Goal: Transaction & Acquisition: Purchase product/service

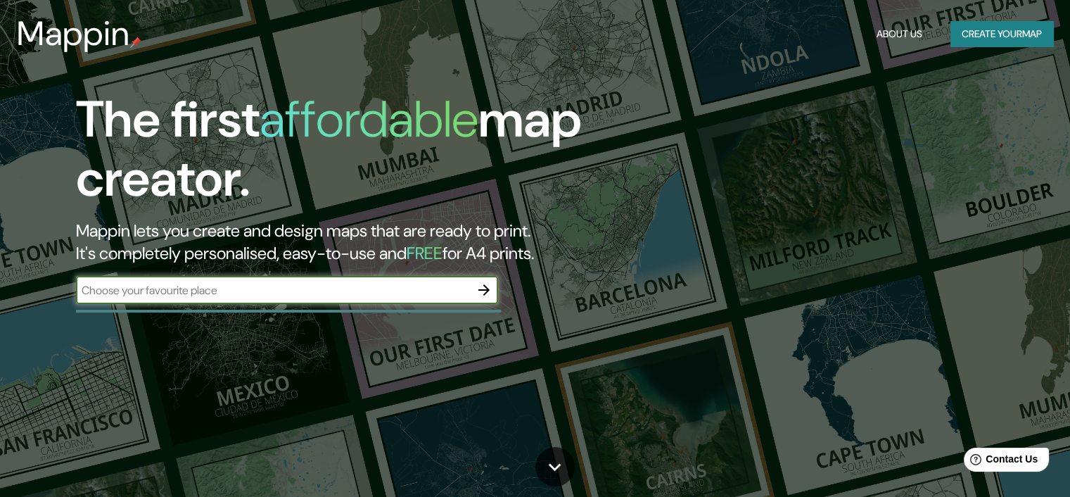
click at [366, 291] on input "text" at bounding box center [273, 290] width 394 height 16
paste input "estilo formal para documento"
drag, startPoint x: 260, startPoint y: 294, endPoint x: 28, endPoint y: 268, distance: 233.7
click at [31, 269] on div "The first affordable map creator. Mappin lets you create and design maps that a…" at bounding box center [344, 204] width 643 height 228
paste input "[URL][DOMAIN_NAME][PERSON_NAME][PERSON_NAME]"
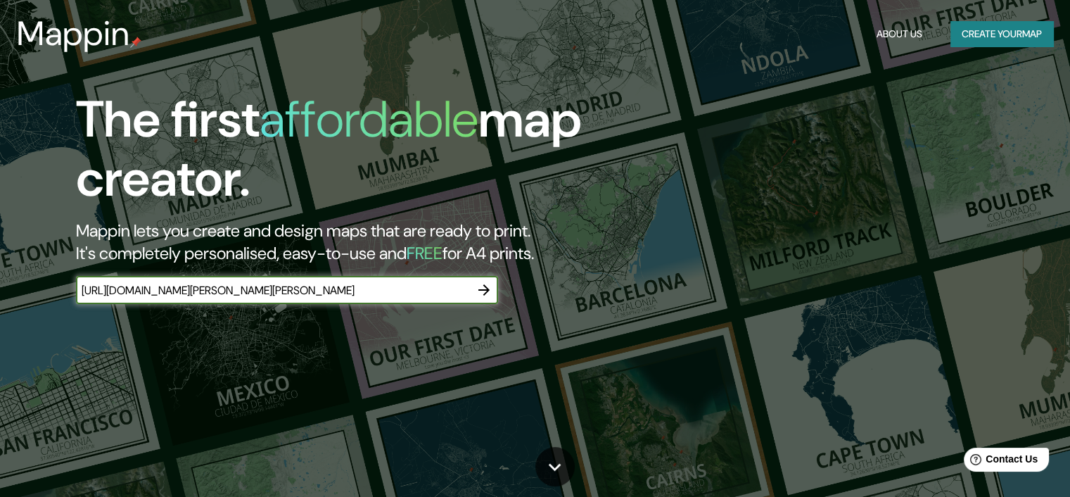
scroll to position [0, 1377]
type input "[URL][DOMAIN_NAME][PERSON_NAME][PERSON_NAME]"
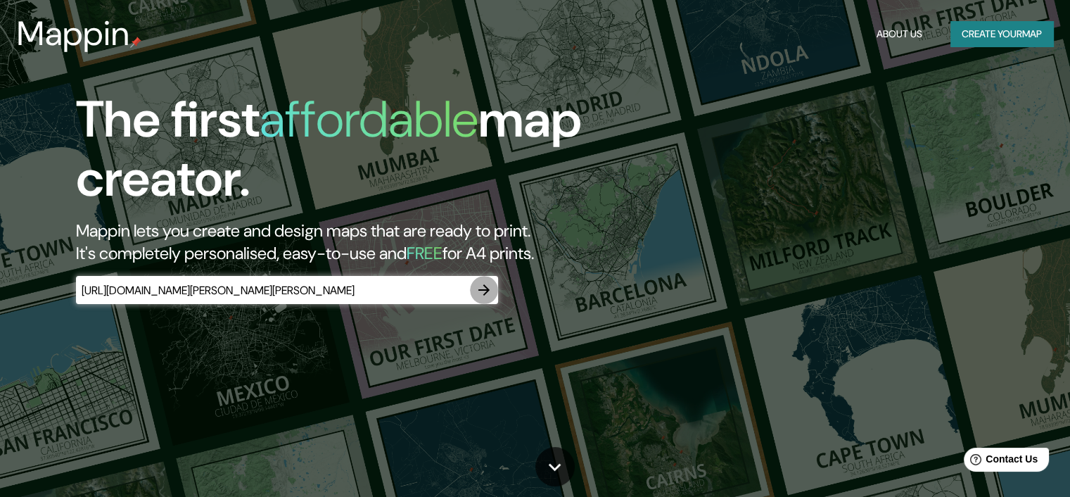
click at [485, 289] on icon "button" at bounding box center [484, 289] width 11 height 11
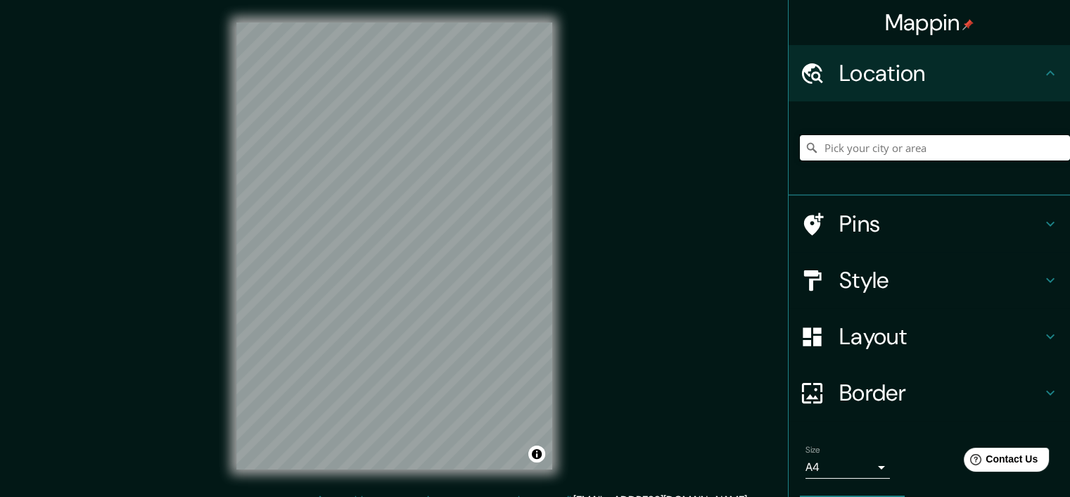
click at [909, 157] on input "Pick your city or area" at bounding box center [935, 147] width 270 height 25
click at [878, 239] on div "Pins" at bounding box center [930, 224] width 282 height 56
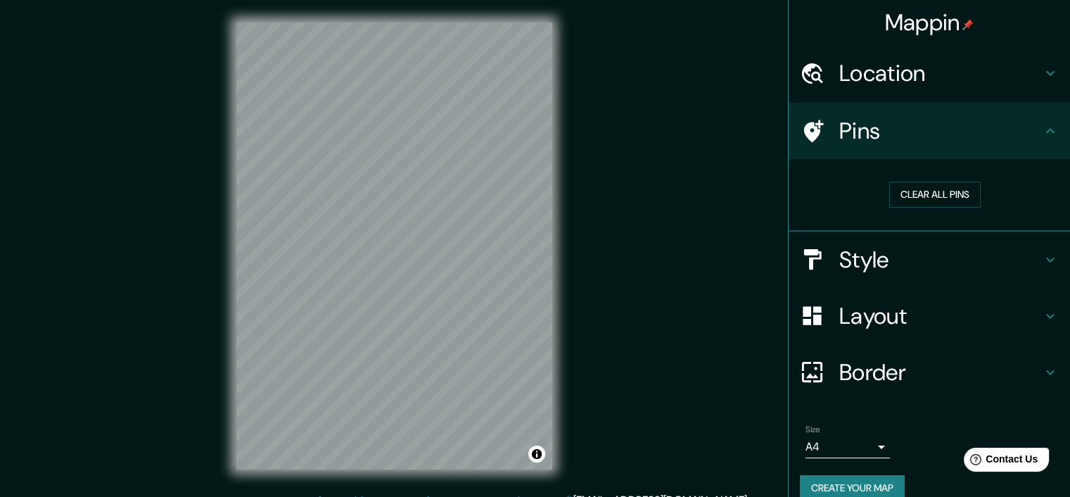
click at [873, 277] on div "Style" at bounding box center [930, 260] width 282 height 56
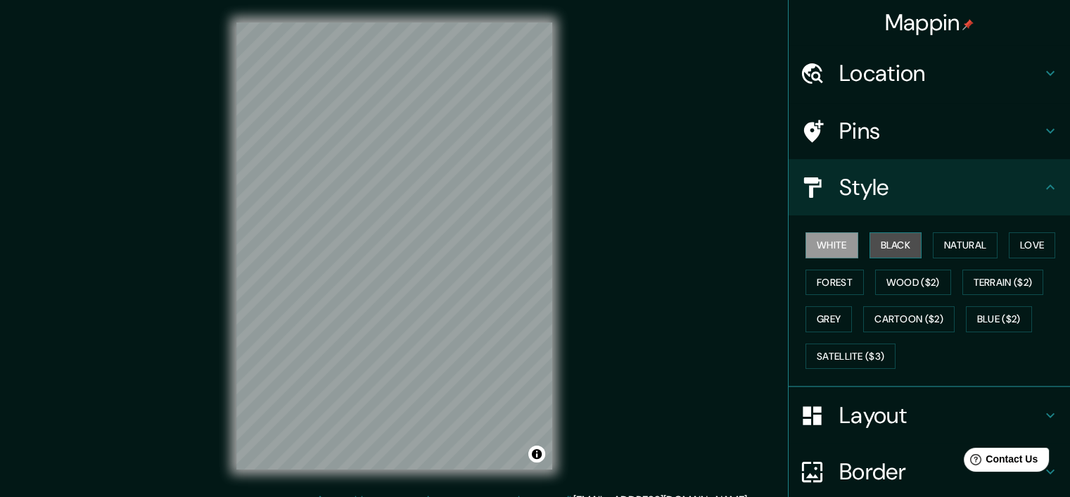
click at [911, 246] on button "Black" at bounding box center [896, 245] width 53 height 26
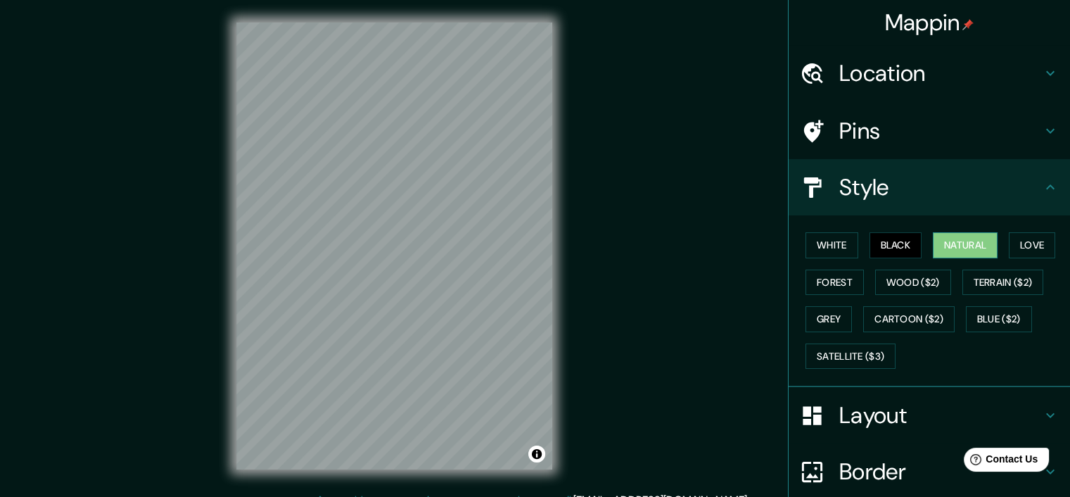
click at [966, 239] on button "Natural" at bounding box center [965, 245] width 65 height 26
click at [1038, 234] on button "Love" at bounding box center [1032, 245] width 46 height 26
